Goal: Transaction & Acquisition: Download file/media

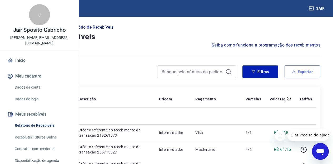
click at [297, 69] on button "Exportar" at bounding box center [303, 72] width 36 height 13
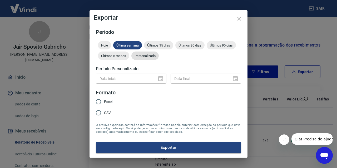
click at [148, 55] on span "Personalizado" at bounding box center [144, 56] width 27 height 4
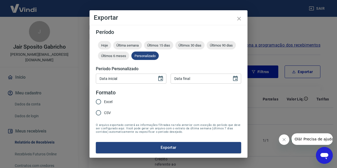
type input "DD/MM/YYYY"
click at [108, 78] on input "DD/MM/YYYY" at bounding box center [124, 79] width 57 height 10
click at [100, 102] on input "Excel" at bounding box center [98, 101] width 11 height 11
radio input "true"
click at [103, 80] on input "DD/MM/YYYY" at bounding box center [124, 79] width 57 height 10
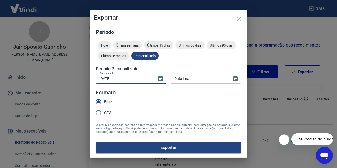
type input "[DATE]"
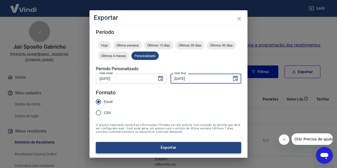
type input "[DATE]"
click at [158, 145] on button "Exportar" at bounding box center [168, 147] width 145 height 11
